Goal: Information Seeking & Learning: Learn about a topic

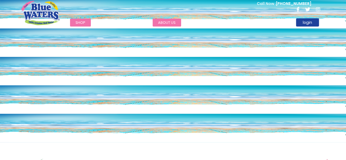
click at [164, 22] on link "about us" at bounding box center [167, 23] width 28 height 8
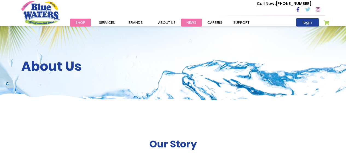
click at [187, 23] on link "News" at bounding box center [191, 23] width 21 height 8
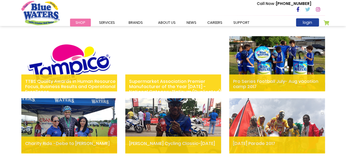
scroll to position [219, 0]
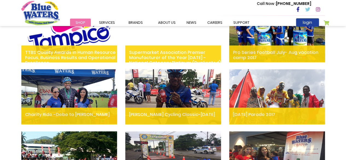
click at [92, 98] on img at bounding box center [69, 96] width 96 height 55
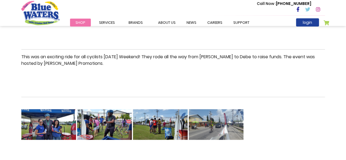
scroll to position [219, 0]
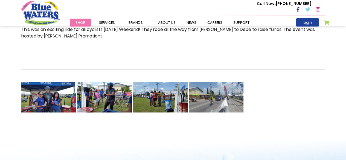
click at [125, 86] on img at bounding box center [104, 97] width 55 height 55
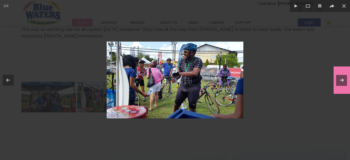
click at [341, 80] on icon at bounding box center [342, 80] width 7 height 7
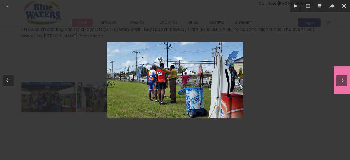
click at [341, 80] on icon at bounding box center [342, 80] width 7 height 7
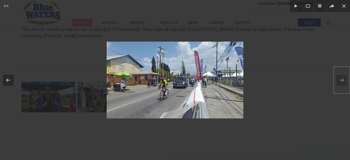
click at [341, 80] on div at bounding box center [175, 80] width 350 height 160
